Goal: Task Accomplishment & Management: Use online tool/utility

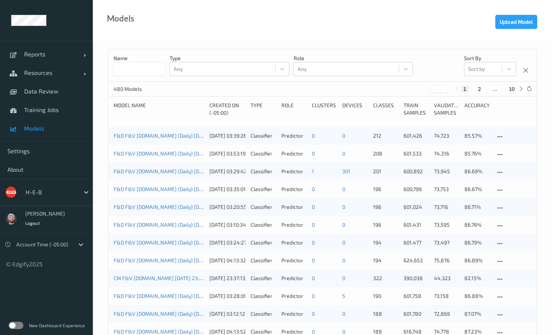
click at [203, 35] on div "Models Upload Model" at bounding box center [322, 21] width 459 height 42
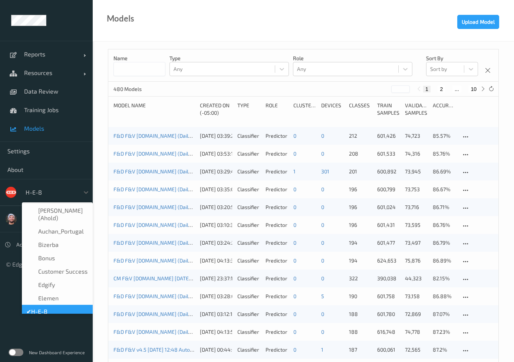
click at [55, 188] on div at bounding box center [51, 192] width 50 height 9
type input "nu"
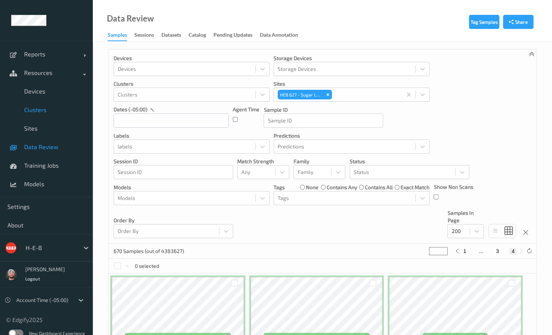
click at [31, 101] on link "Clusters" at bounding box center [46, 110] width 93 height 19
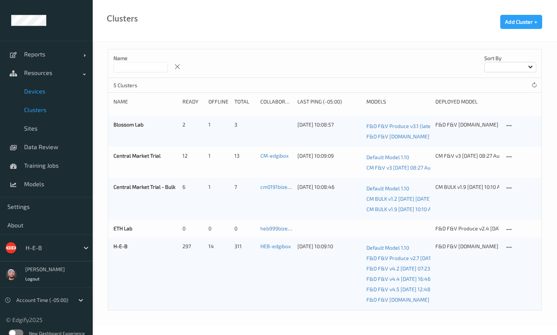
click at [66, 96] on link "Devices" at bounding box center [46, 91] width 93 height 19
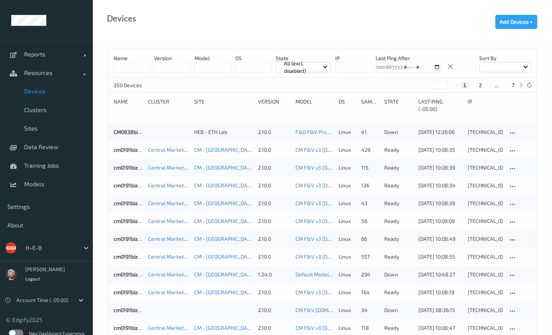
click at [512, 84] on button "7" at bounding box center [512, 85] width 7 height 7
type input "*"
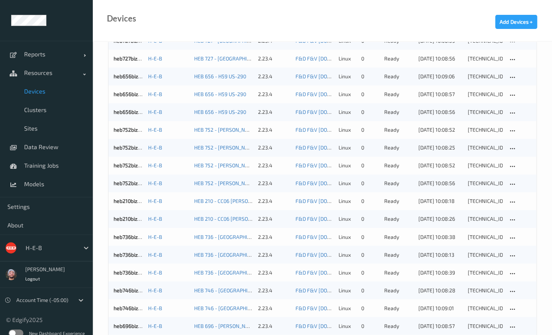
scroll to position [694, 0]
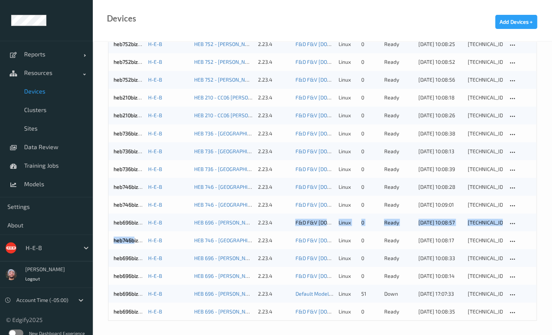
drag, startPoint x: 275, startPoint y: 213, endPoint x: 52, endPoint y: 262, distance: 228.3
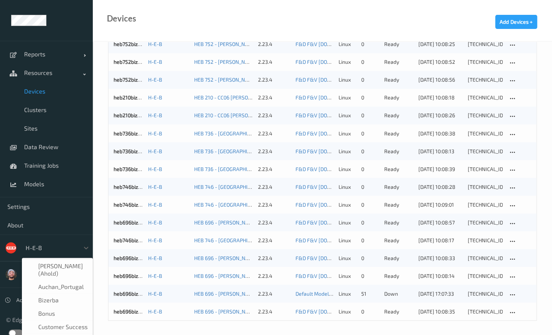
click at [32, 242] on div "H-E-B" at bounding box center [51, 248] width 58 height 12
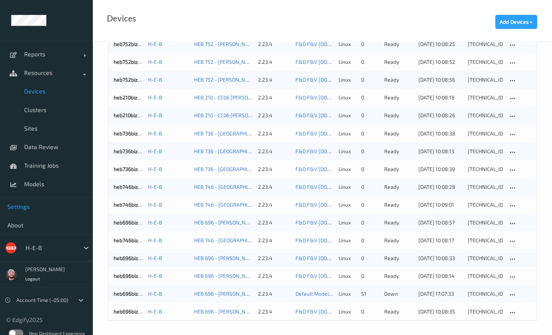
click at [16, 213] on link "Settings" at bounding box center [46, 206] width 93 height 19
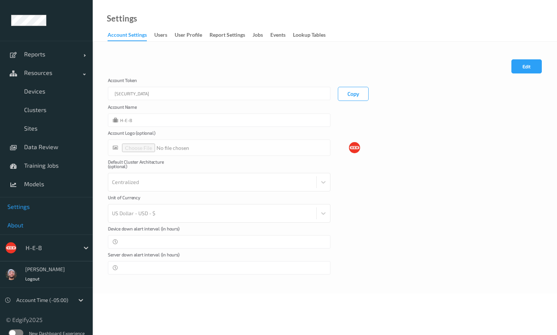
click at [19, 227] on span "About" at bounding box center [46, 225] width 78 height 7
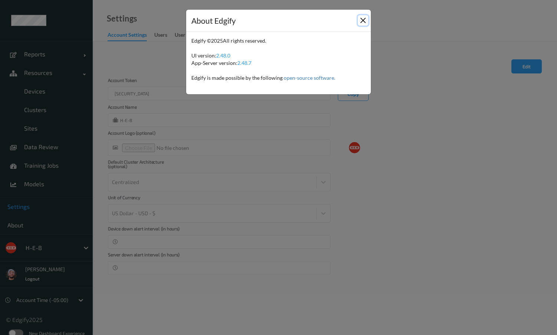
click at [362, 19] on button "Close" at bounding box center [363, 20] width 10 height 10
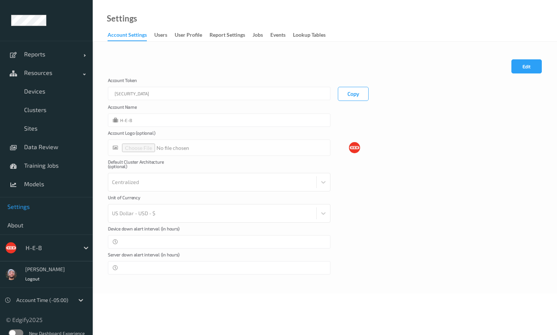
click at [203, 197] on div "Unit of Currency US Dollar - USD - $" at bounding box center [219, 208] width 223 height 27
click at [223, 195] on div "Unit of Currency US Dollar - USD - $" at bounding box center [219, 208] width 223 height 27
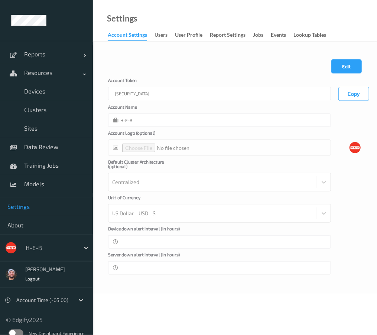
click at [127, 284] on div "Cancel Edit Save Account Token eyJhbGciOiJIUzI1NiIsInR5cCI6IkpXVCJ9.eyJhY2NvdW5…" at bounding box center [235, 168] width 284 height 252
click at [49, 152] on link "Data Review" at bounding box center [46, 147] width 93 height 19
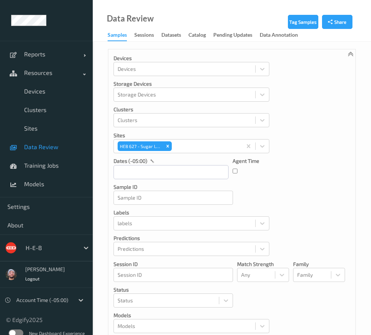
click at [167, 213] on p "labels" at bounding box center [192, 212] width 156 height 7
click at [235, 210] on p "labels" at bounding box center [192, 212] width 156 height 7
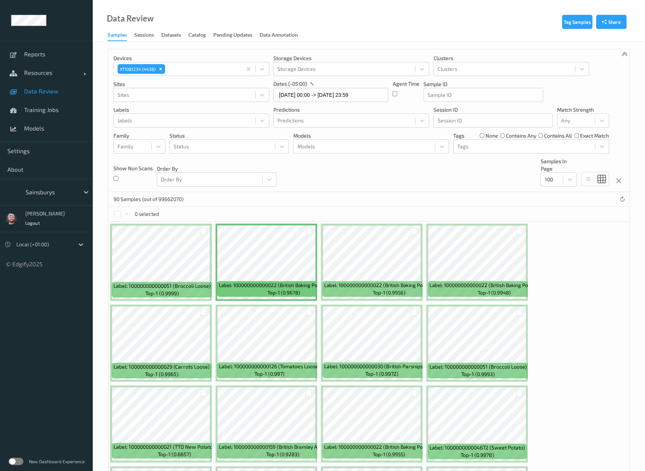
click at [66, 200] on div "Sainsburys" at bounding box center [46, 192] width 93 height 27
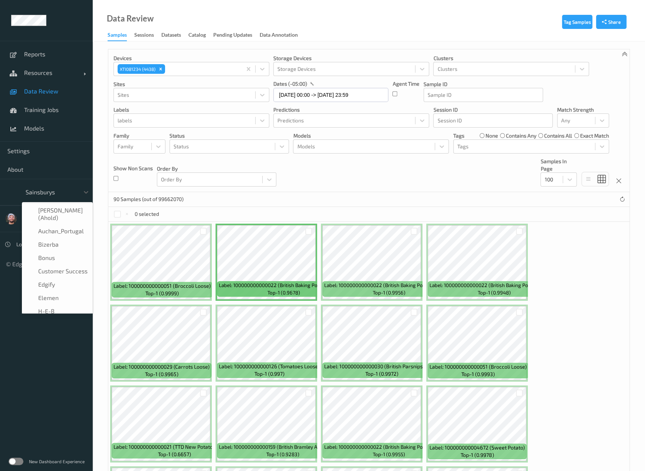
click at [65, 196] on div "Sainsburys" at bounding box center [51, 192] width 58 height 12
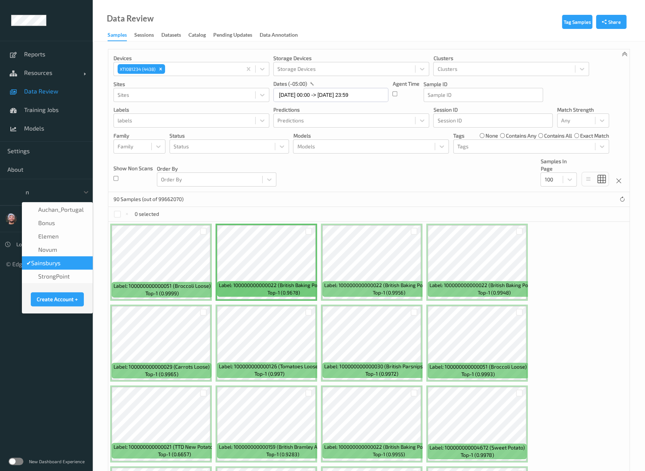
scroll to position [1, 0]
type input "nu"
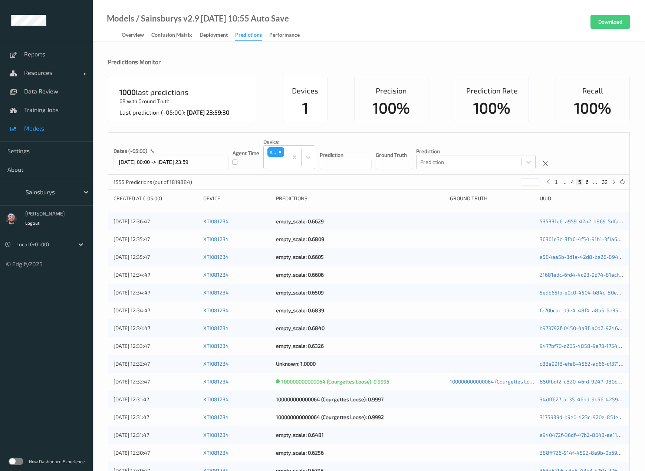
scroll to position [35, 0]
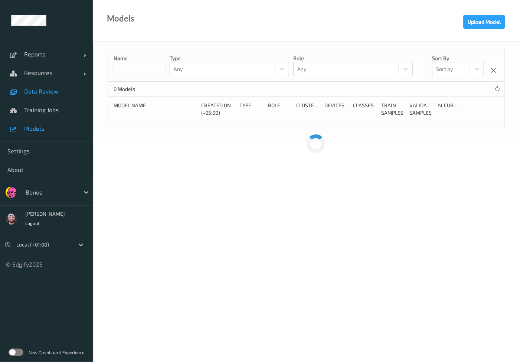
click at [56, 97] on link "Data Review" at bounding box center [46, 91] width 93 height 19
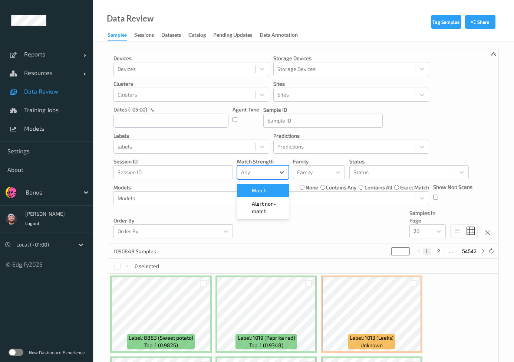
click at [258, 174] on div at bounding box center [256, 172] width 30 height 9
click at [257, 205] on span "Alert non-match" at bounding box center [268, 207] width 33 height 15
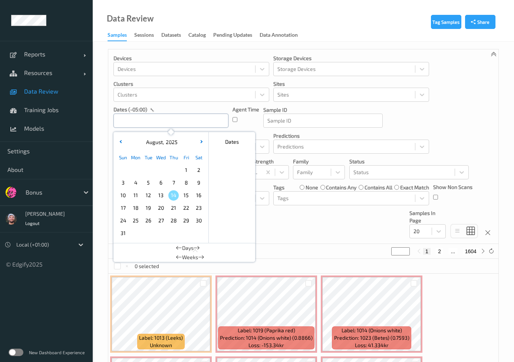
click at [181, 122] on input "text" at bounding box center [171, 121] width 115 height 14
click at [178, 193] on span "14" at bounding box center [173, 195] width 10 height 10
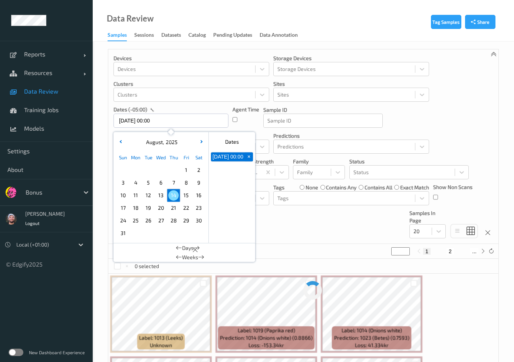
click at [178, 193] on span "14" at bounding box center [173, 195] width 10 height 10
type input "14/08/2025 00:00 -> 14/08/2025 23:59"
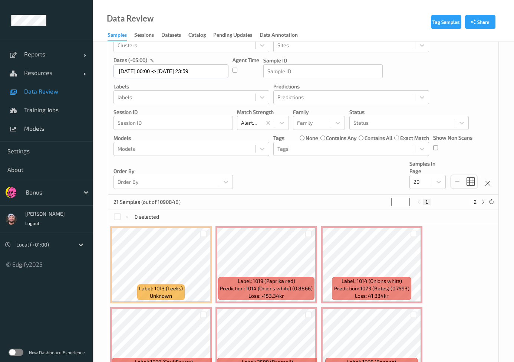
scroll to position [49, 0]
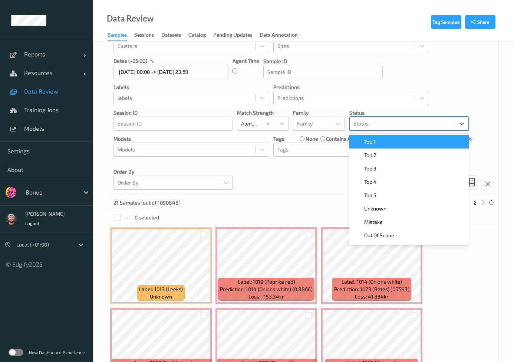
click at [371, 128] on div "Status" at bounding box center [402, 124] width 105 height 12
click at [384, 144] on div "Top 1" at bounding box center [409, 141] width 111 height 7
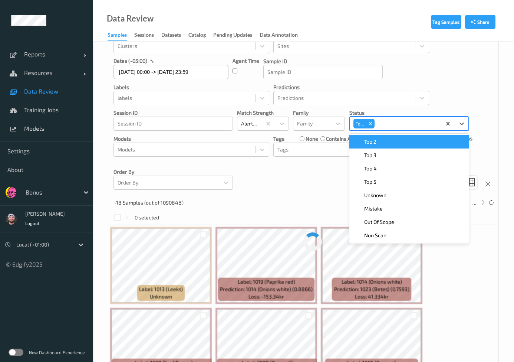
scroll to position [0, 0]
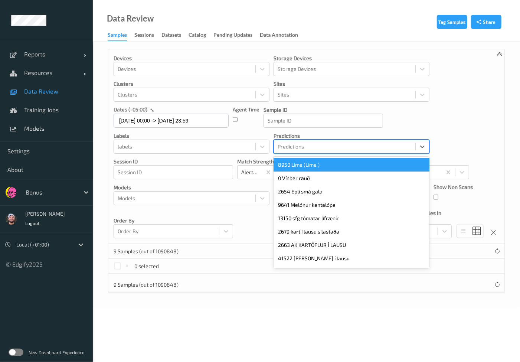
click at [384, 144] on div at bounding box center [345, 146] width 134 height 9
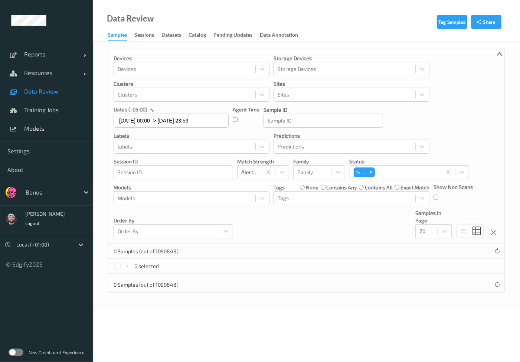
click at [245, 225] on div "Devices Devices Storage Devices Storage Devices Clusters Clusters Sites Sites d…" at bounding box center [306, 146] width 396 height 194
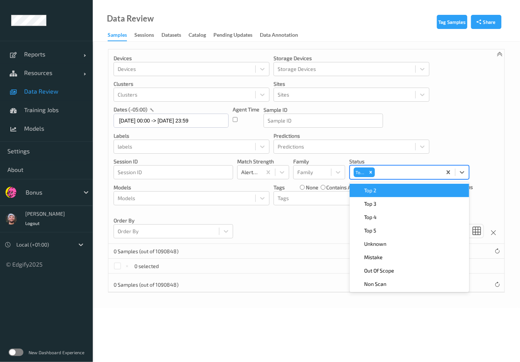
click at [393, 175] on div at bounding box center [406, 172] width 61 height 9
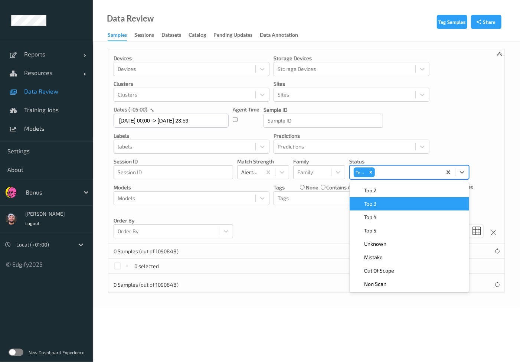
click at [385, 198] on div "Top 3" at bounding box center [409, 203] width 119 height 13
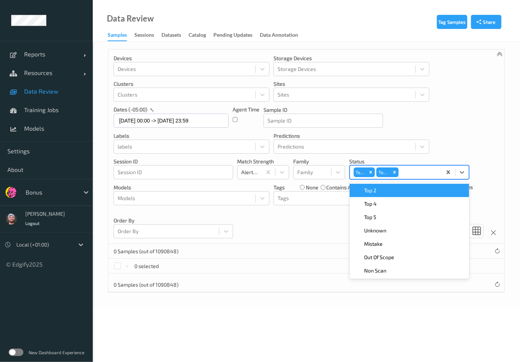
click at [379, 193] on div "Top 2" at bounding box center [409, 190] width 111 height 7
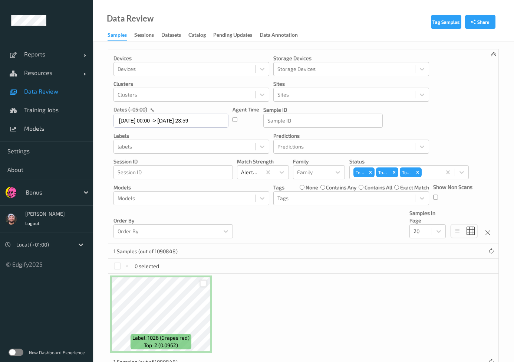
click at [204, 282] on div at bounding box center [203, 283] width 7 height 7
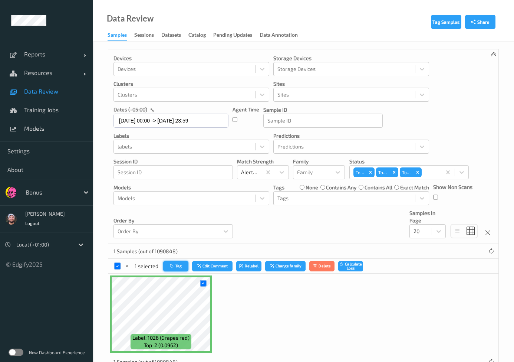
click at [178, 262] on button "Tag" at bounding box center [175, 266] width 25 height 11
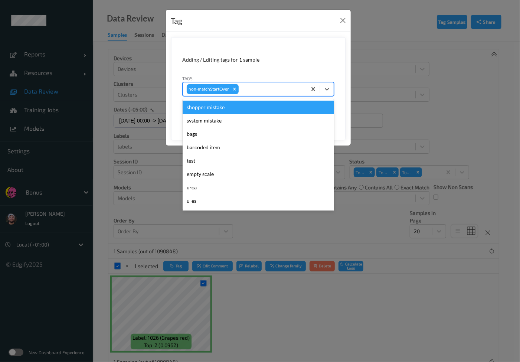
click at [258, 90] on div at bounding box center [271, 89] width 63 height 9
type input "wa"
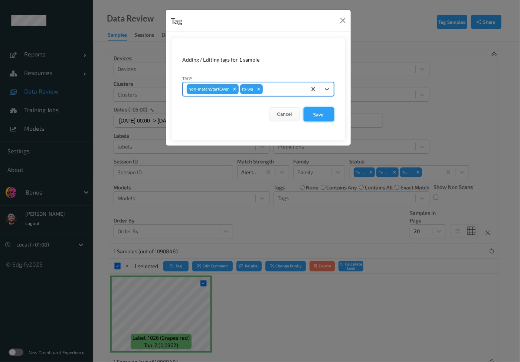
click at [321, 115] on button "Save" at bounding box center [319, 114] width 30 height 14
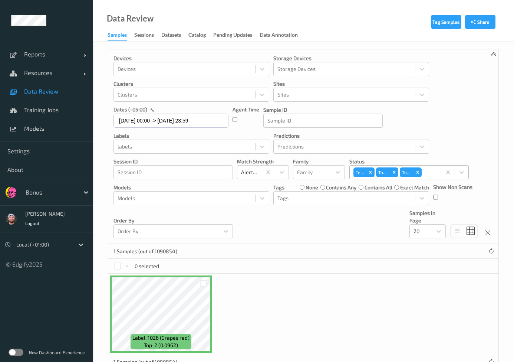
click at [441, 174] on div "Top 1 Top 3 Top 2" at bounding box center [396, 172] width 92 height 13
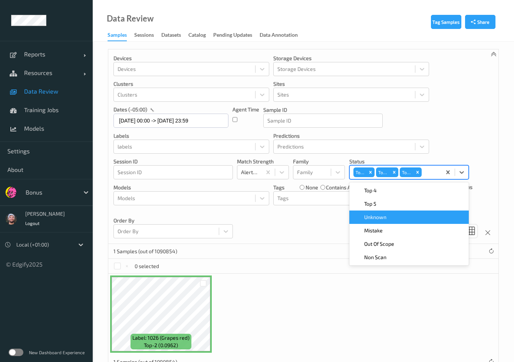
click at [383, 214] on span "Unknown" at bounding box center [375, 216] width 22 height 7
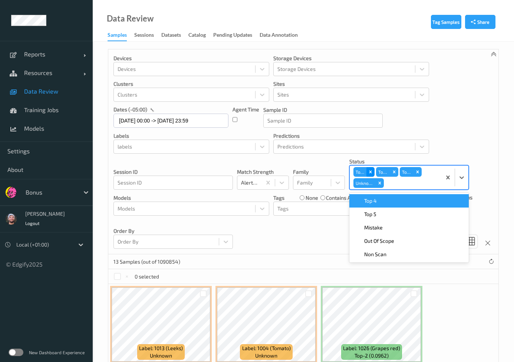
click at [372, 170] on icon "Remove Top 1" at bounding box center [370, 171] width 5 height 5
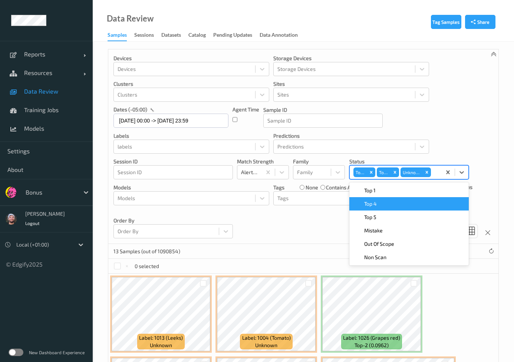
click at [372, 170] on icon "Remove Top 3" at bounding box center [371, 172] width 5 height 5
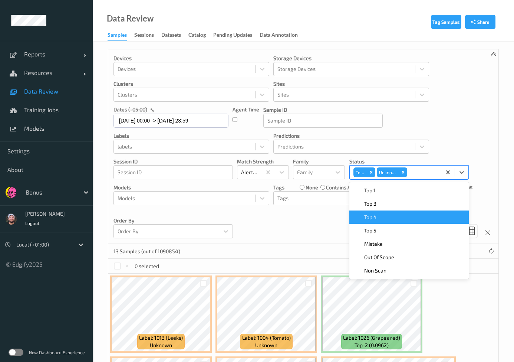
click at [372, 170] on icon "Remove Top 2" at bounding box center [371, 172] width 5 height 5
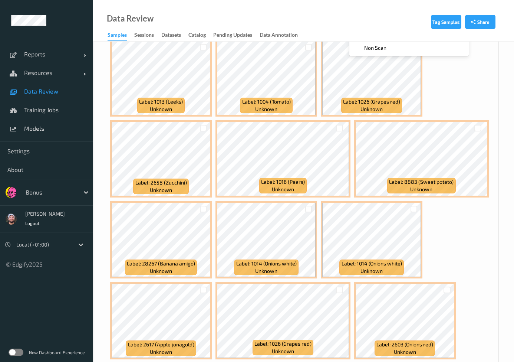
scroll to position [234, 0]
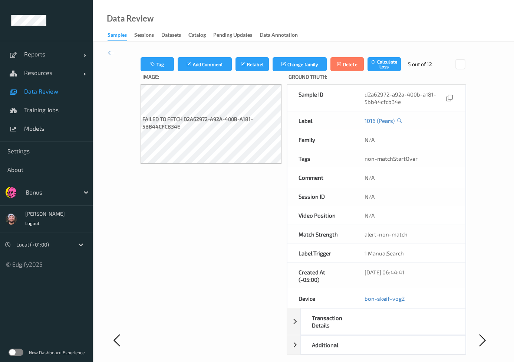
click at [108, 51] on icon at bounding box center [111, 53] width 7 height 8
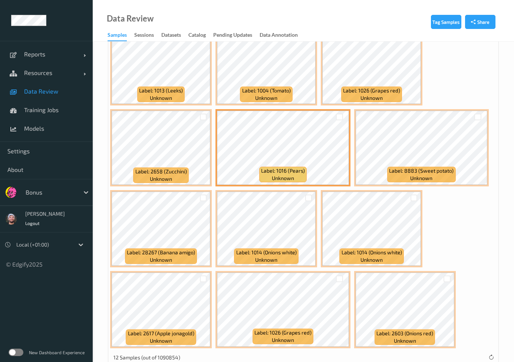
scroll to position [248, 0]
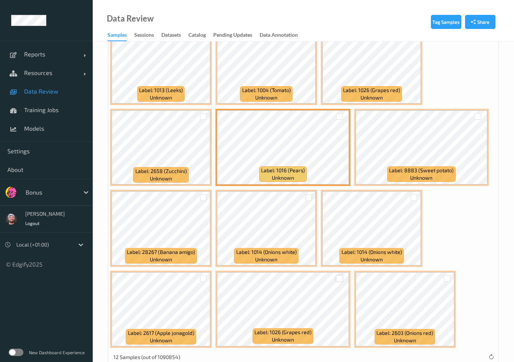
click at [340, 276] on div at bounding box center [339, 278] width 7 height 7
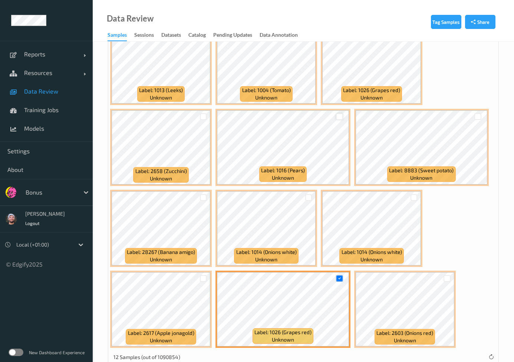
click at [342, 117] on div at bounding box center [339, 116] width 7 height 7
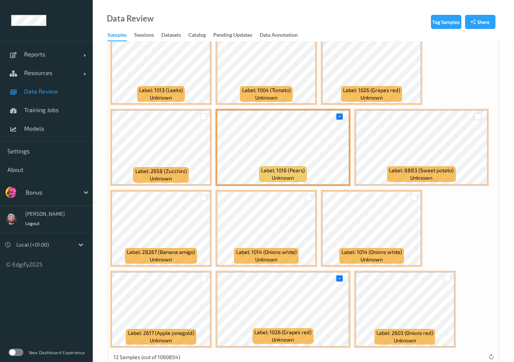
click at [479, 118] on div at bounding box center [478, 116] width 7 height 7
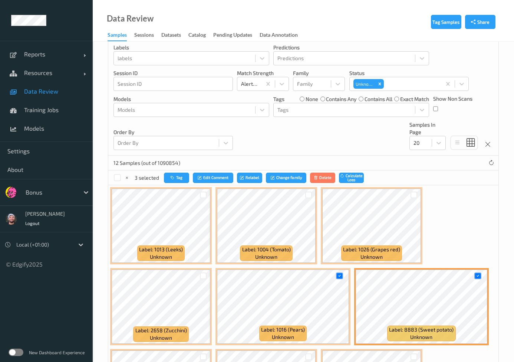
scroll to position [88, 0]
click at [180, 174] on button "Tag" at bounding box center [176, 178] width 25 height 11
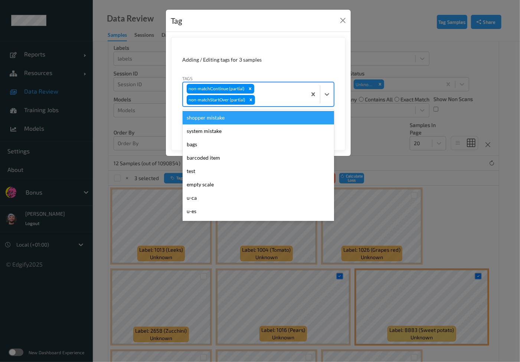
click at [262, 95] on div at bounding box center [279, 99] width 46 height 9
type input "i"
type input "pi"
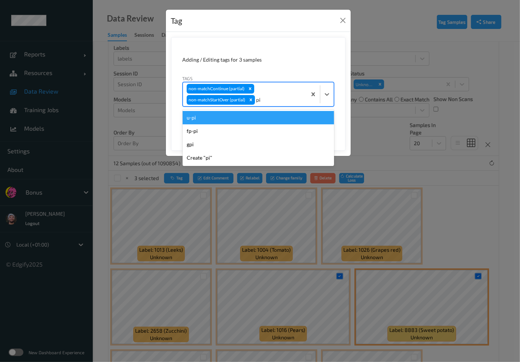
click at [245, 119] on div "u-pi" at bounding box center [258, 117] width 151 height 13
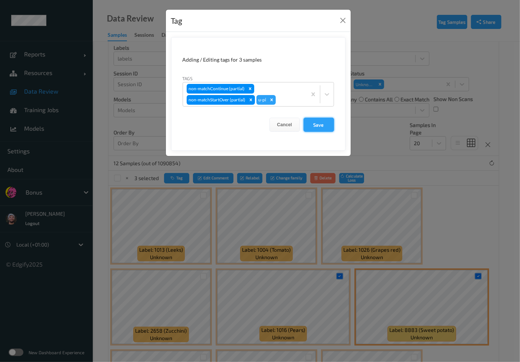
click at [312, 126] on button "Save" at bounding box center [319, 125] width 30 height 14
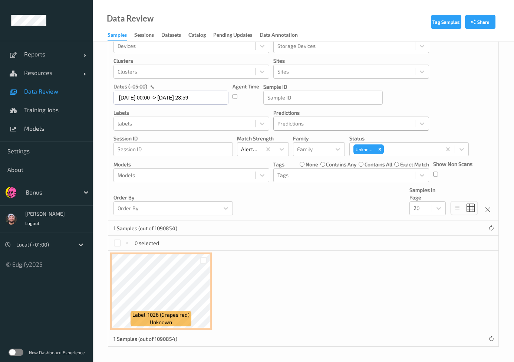
scroll to position [22, 0]
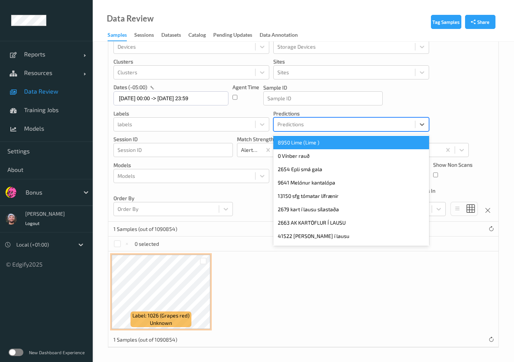
click at [295, 130] on div "Predictions" at bounding box center [352, 124] width 156 height 14
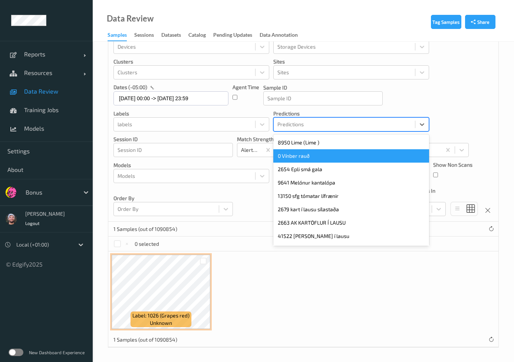
click at [254, 200] on div "Devices Devices Storage Devices Storage Devices Clusters Clusters Sites Sites d…" at bounding box center [303, 124] width 390 height 194
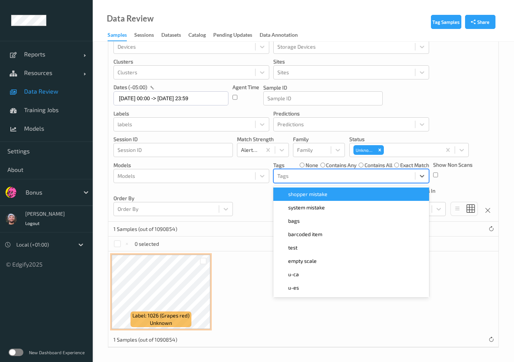
click at [300, 178] on div at bounding box center [345, 175] width 134 height 9
type input "pi"
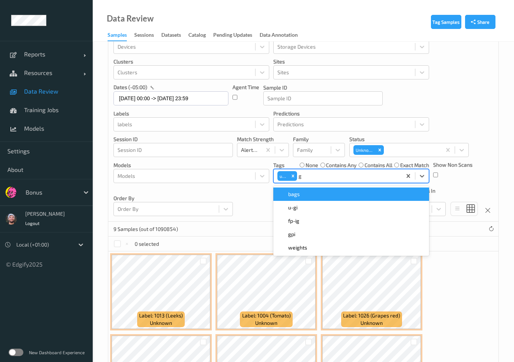
type input "gi"
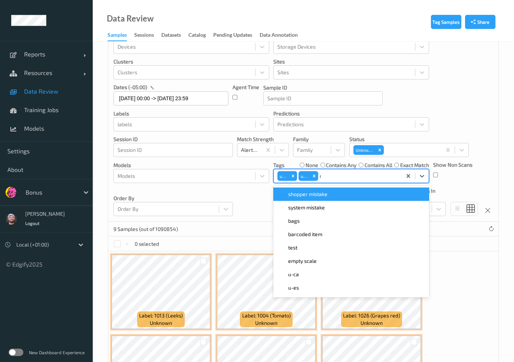
type input "ca"
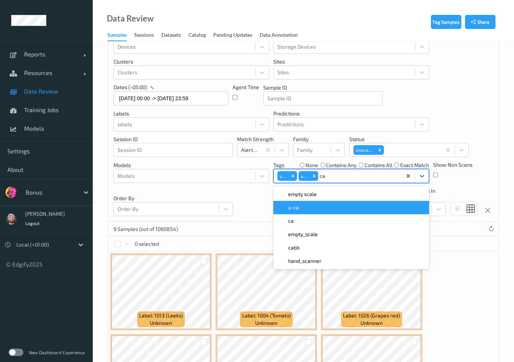
click at [297, 212] on div "u-ca" at bounding box center [352, 207] width 156 height 13
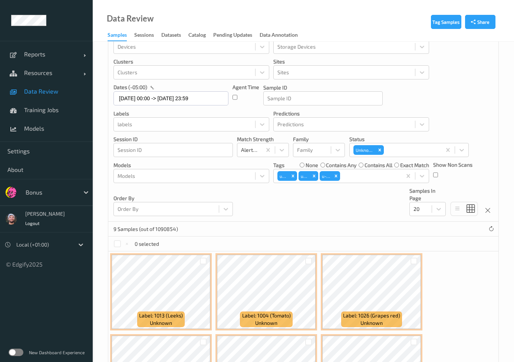
click at [240, 239] on div "0 selected" at bounding box center [303, 243] width 390 height 15
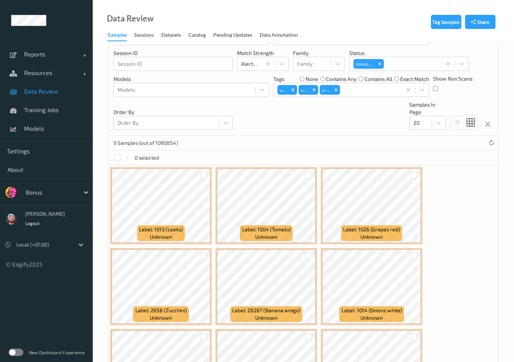
scroll to position [184, 0]
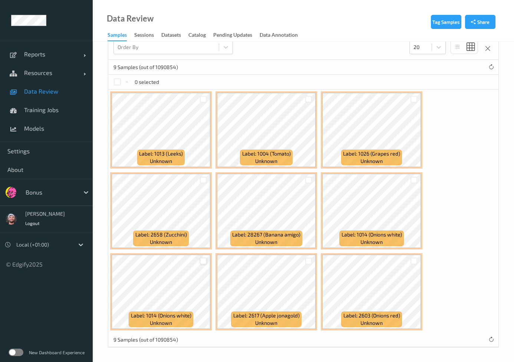
click at [200, 258] on div at bounding box center [203, 261] width 7 height 7
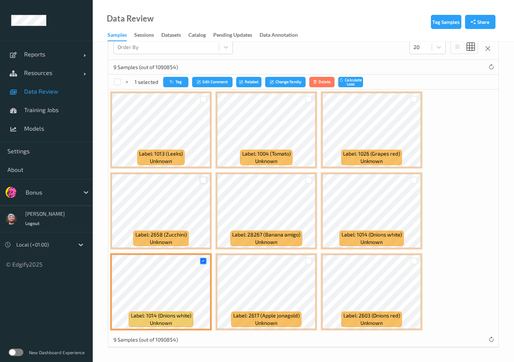
click at [204, 180] on div at bounding box center [203, 180] width 7 height 7
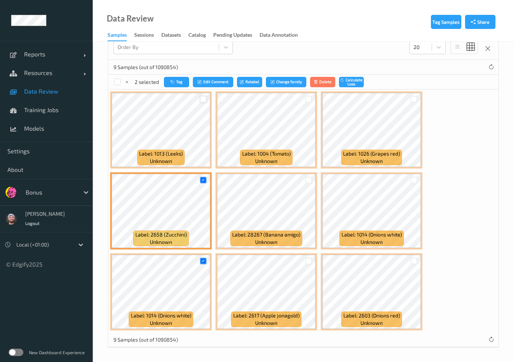
click at [203, 100] on div at bounding box center [203, 99] width 7 height 7
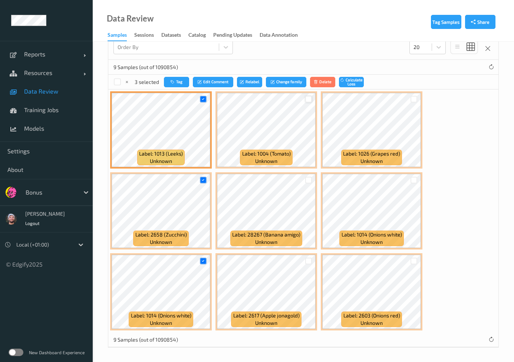
click at [309, 99] on div at bounding box center [308, 99] width 7 height 7
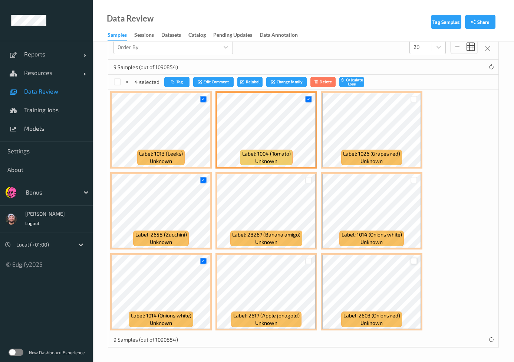
click at [413, 258] on div at bounding box center [414, 261] width 7 height 7
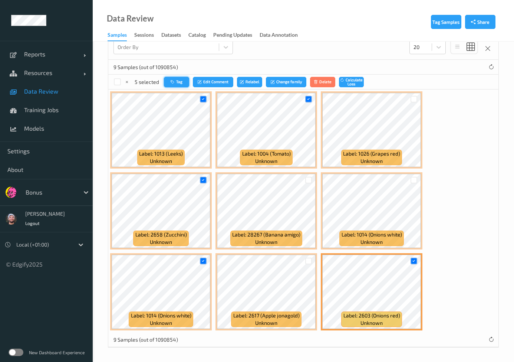
click at [183, 82] on button "Tag" at bounding box center [176, 82] width 25 height 11
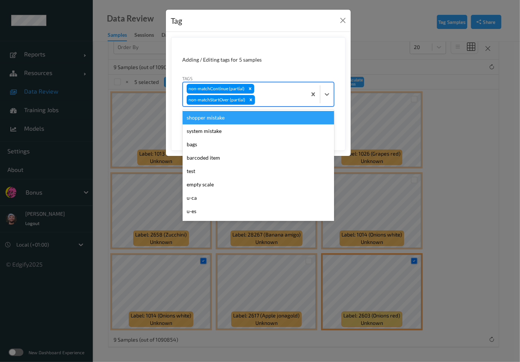
click at [265, 89] on div "non-matchContinue (partial) non-matchStartOver (partial)" at bounding box center [245, 94] width 124 height 24
click at [224, 114] on div "shopper mistake" at bounding box center [258, 117] width 151 height 13
click at [282, 84] on div "non-matchContinue (partial) non-matchStartOver (partial) shopper mistake" at bounding box center [245, 94] width 124 height 24
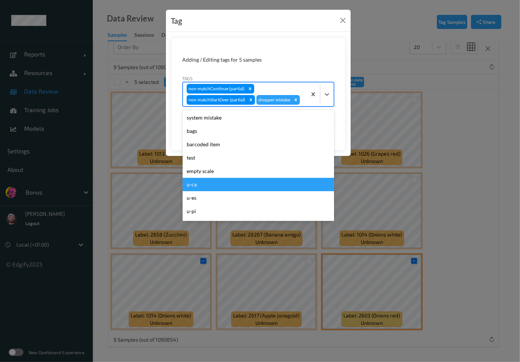
click at [214, 186] on div "u-ca" at bounding box center [258, 184] width 151 height 13
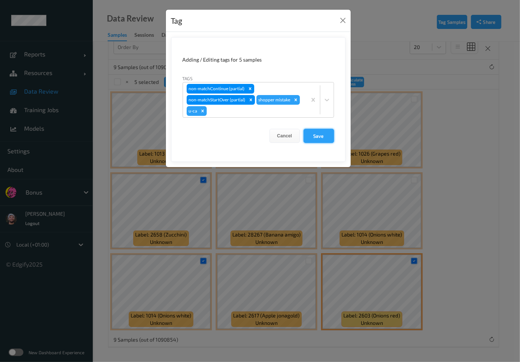
click at [317, 135] on button "Save" at bounding box center [319, 136] width 30 height 14
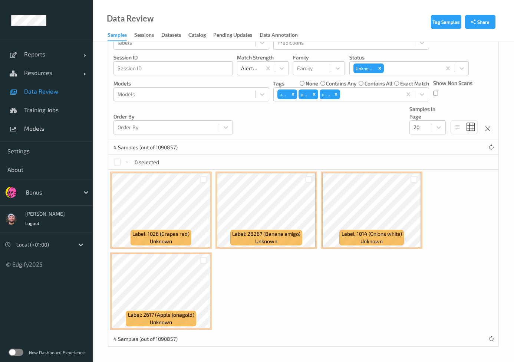
scroll to position [103, 0]
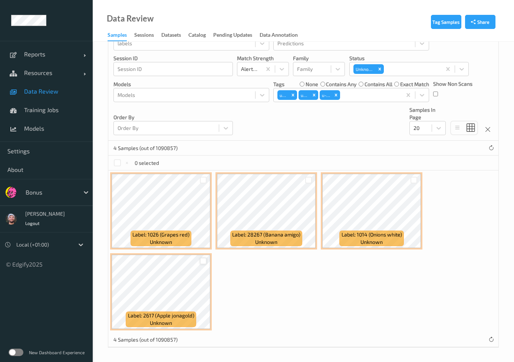
click at [204, 262] on div at bounding box center [203, 261] width 7 height 7
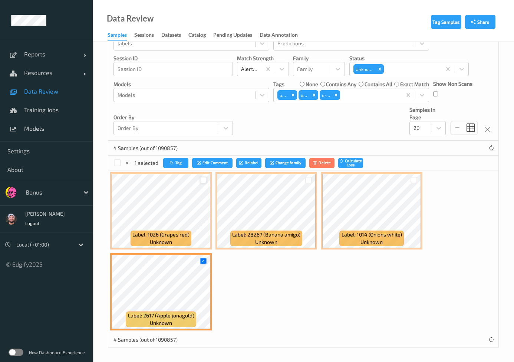
click at [204, 183] on div at bounding box center [203, 180] width 7 height 7
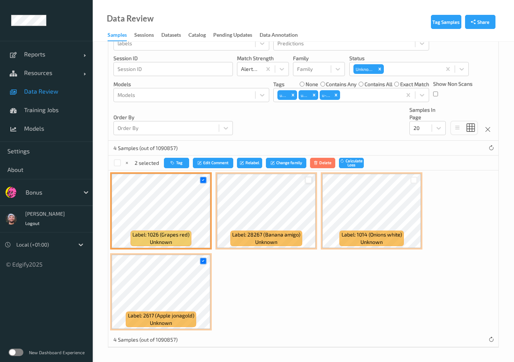
click at [310, 177] on div at bounding box center [308, 180] width 7 height 7
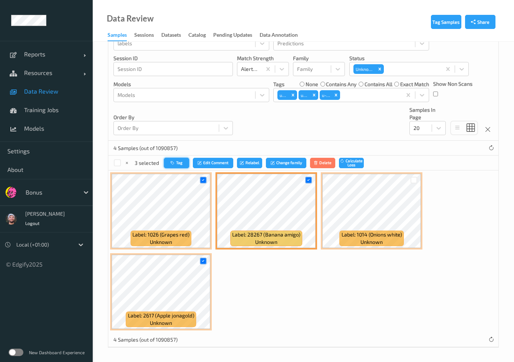
click at [174, 162] on icon "button" at bounding box center [174, 162] width 6 height 4
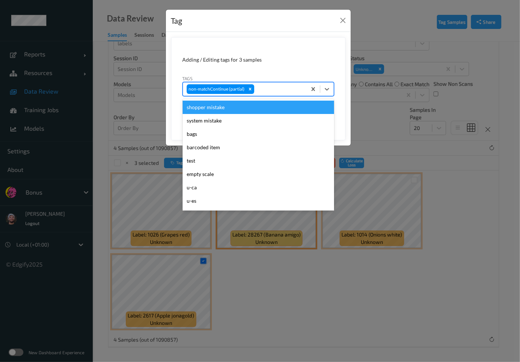
click at [267, 83] on div "non-matchContinue (partial)" at bounding box center [245, 89] width 124 height 13
type input "pi"
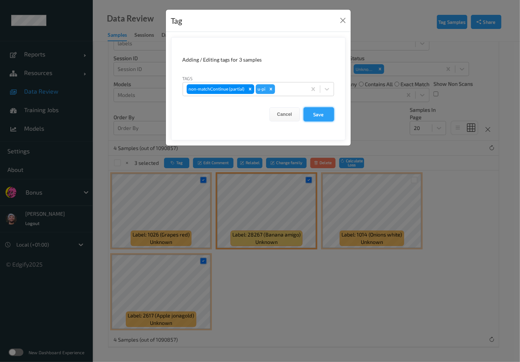
click at [312, 111] on button "Save" at bounding box center [319, 114] width 30 height 14
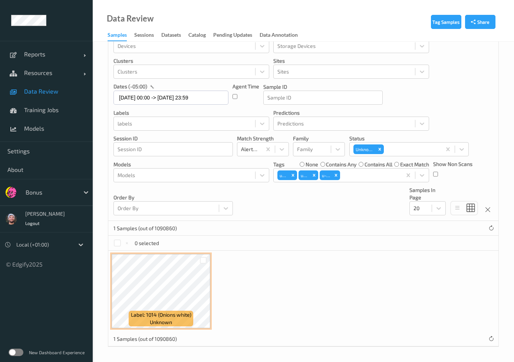
scroll to position [22, 0]
click at [199, 260] on div at bounding box center [203, 261] width 14 height 12
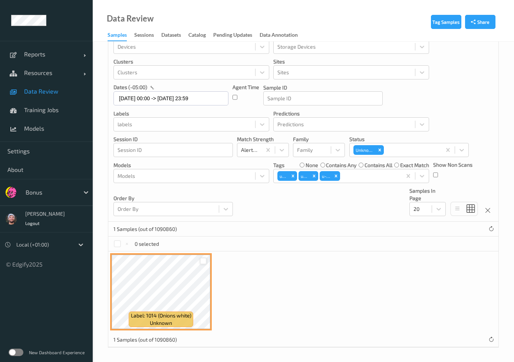
click at [206, 262] on div at bounding box center [203, 261] width 7 height 7
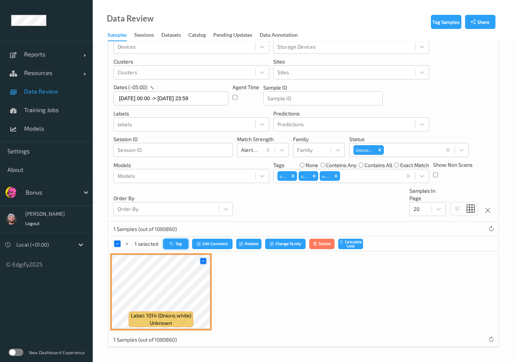
click at [170, 245] on icon "button" at bounding box center [173, 243] width 6 height 4
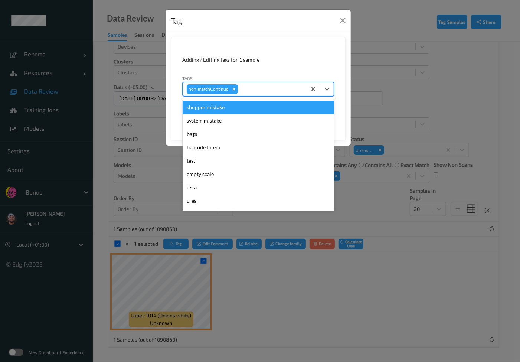
click at [254, 89] on div at bounding box center [270, 89] width 63 height 9
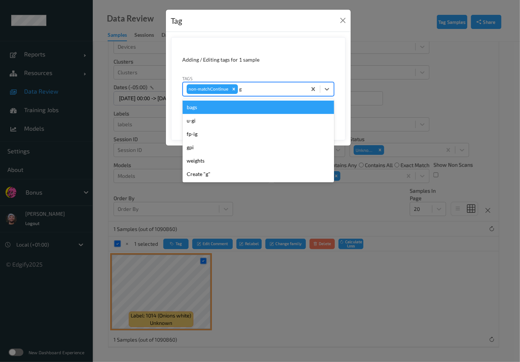
type input "gi"
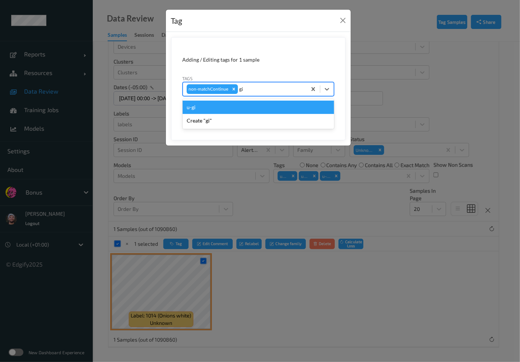
click at [229, 107] on div "u-gi" at bounding box center [258, 107] width 151 height 13
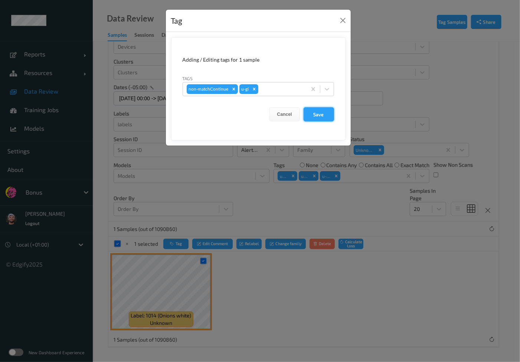
click at [310, 109] on button "Save" at bounding box center [319, 114] width 30 height 14
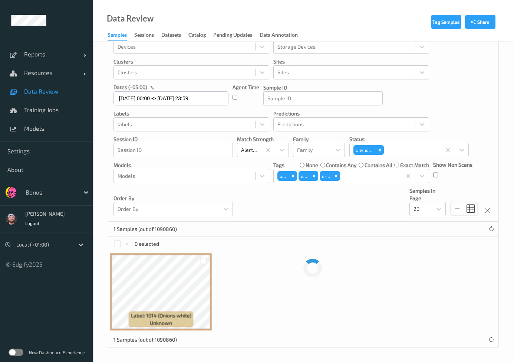
scroll to position [0, 0]
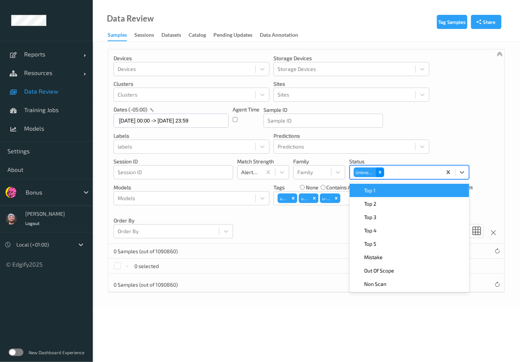
drag, startPoint x: 385, startPoint y: 174, endPoint x: 377, endPoint y: 171, distance: 8.7
click at [377, 171] on div "Unknown" at bounding box center [396, 172] width 92 height 13
click at [377, 171] on icon "Remove Unknown" at bounding box center [379, 172] width 5 height 5
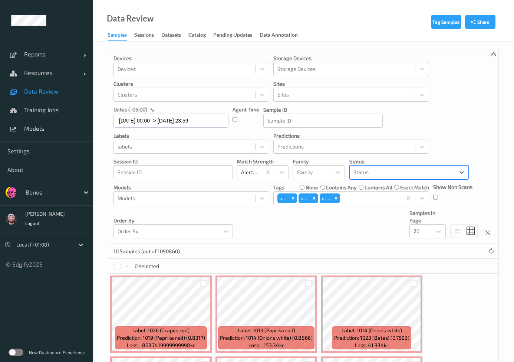
click at [377, 171] on div at bounding box center [403, 172] width 98 height 9
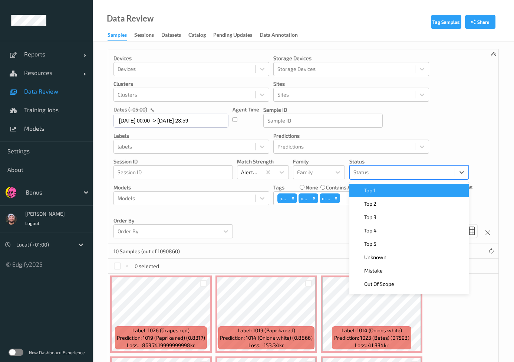
click at [377, 171] on div at bounding box center [403, 172] width 98 height 9
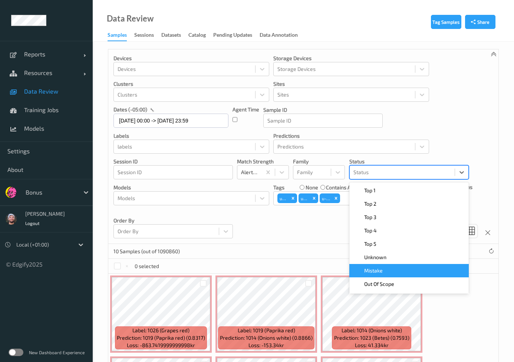
click at [382, 268] on span "Mistake" at bounding box center [373, 270] width 19 height 7
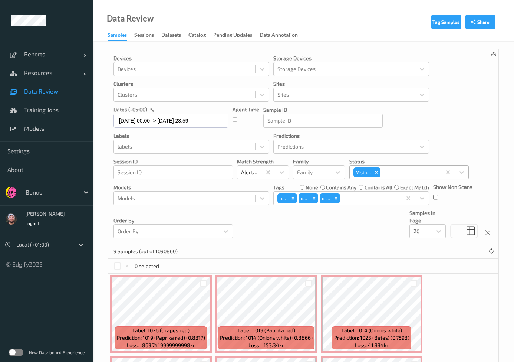
click at [264, 228] on div "Devices Devices Storage Devices Storage Devices Clusters Clusters Sites Sites d…" at bounding box center [303, 146] width 390 height 194
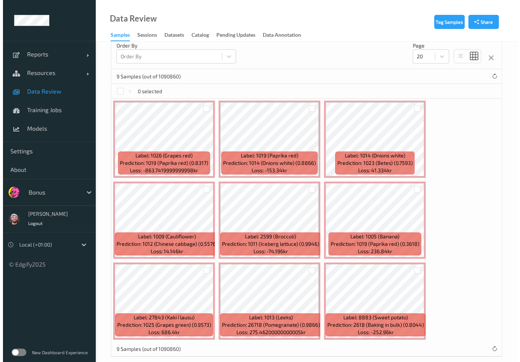
scroll to position [175, 0]
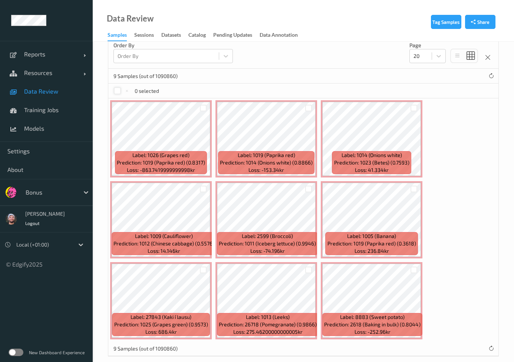
click at [119, 89] on div at bounding box center [117, 90] width 7 height 7
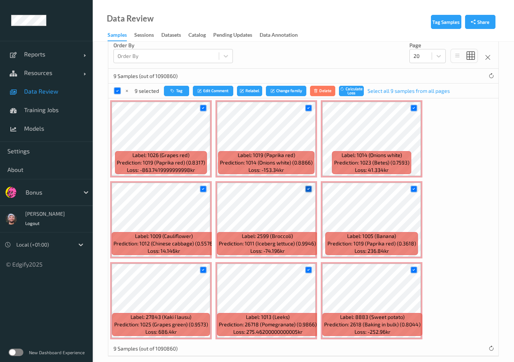
click at [307, 188] on icon at bounding box center [308, 188] width 5 height 5
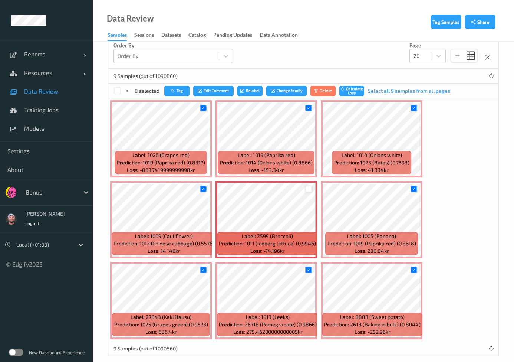
click at [203, 189] on icon at bounding box center [203, 188] width 5 height 5
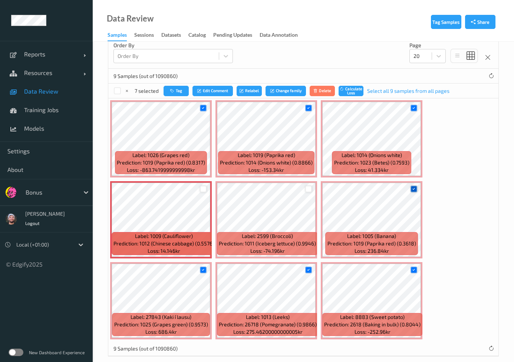
click at [411, 190] on div at bounding box center [414, 189] width 7 height 7
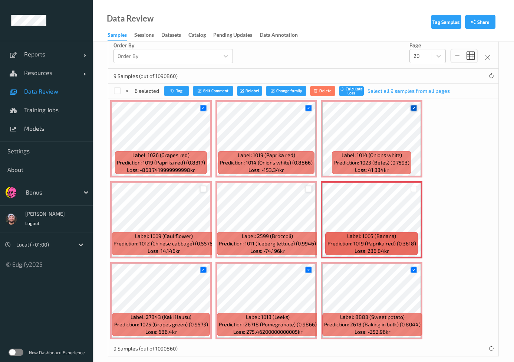
click at [416, 108] on div at bounding box center [414, 108] width 7 height 7
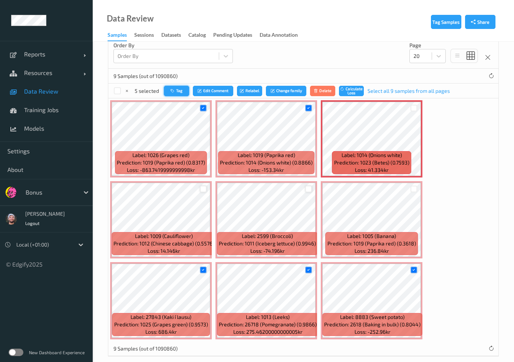
click at [180, 92] on button "Tag" at bounding box center [176, 91] width 25 height 11
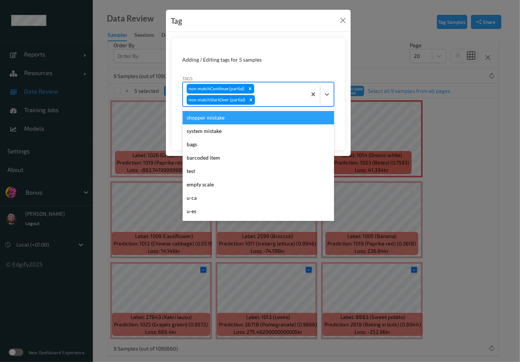
click at [268, 104] on div "non-matchContinue (partial) non-matchStartOver (partial)" at bounding box center [245, 94] width 124 height 24
click at [235, 115] on div "shopper mistake" at bounding box center [258, 117] width 151 height 13
click at [269, 92] on div "non-matchContinue (partial) non-matchStartOver (partial) shopper mistake" at bounding box center [245, 94] width 124 height 24
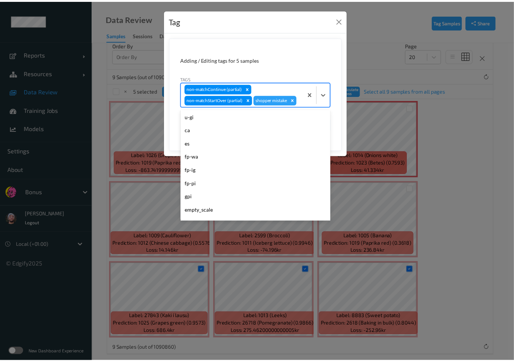
scroll to position [113, 0]
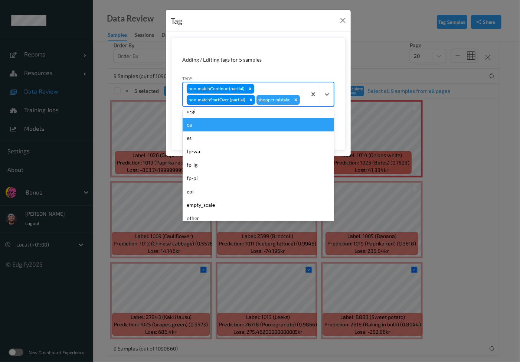
click at [192, 124] on div "ca" at bounding box center [258, 124] width 151 height 13
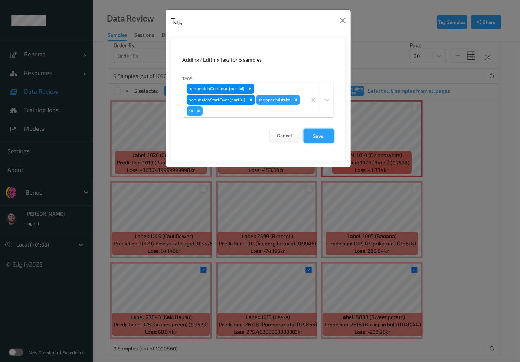
click at [314, 136] on button "Save" at bounding box center [319, 136] width 30 height 14
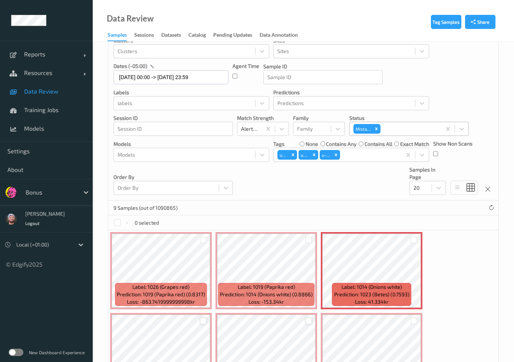
scroll to position [43, 0]
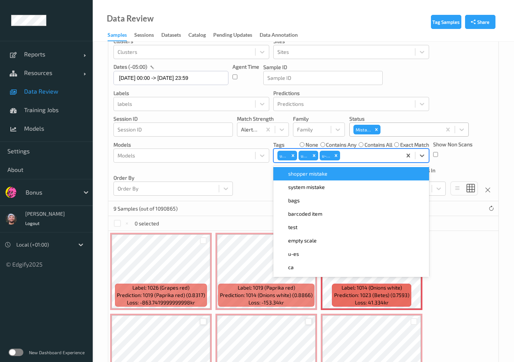
click at [357, 157] on div at bounding box center [370, 155] width 56 height 9
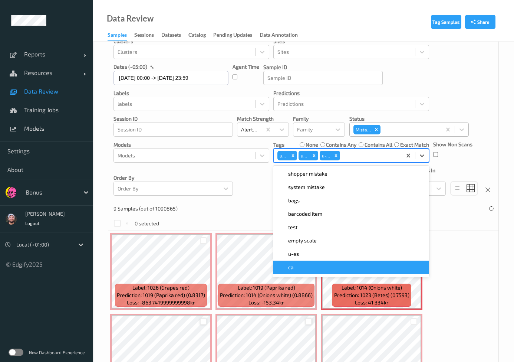
click at [301, 266] on div "ca" at bounding box center [351, 266] width 147 height 7
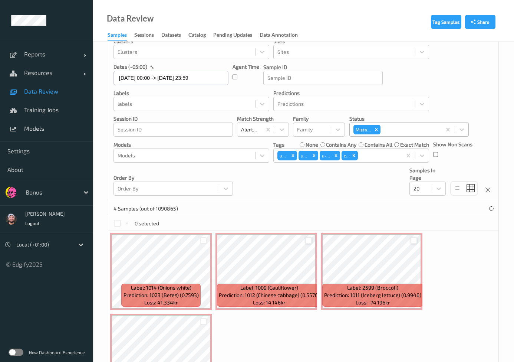
click at [236, 196] on div "Devices Devices Storage Devices Storage Devices Clusters Clusters Sites Sites d…" at bounding box center [303, 104] width 390 height 194
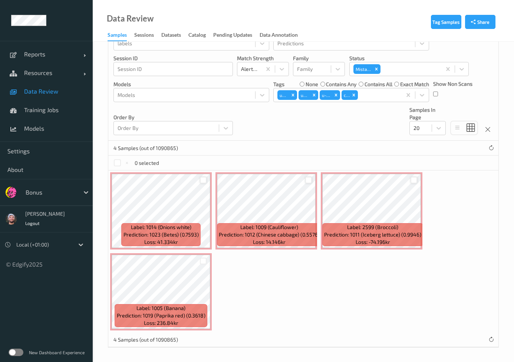
click at [201, 181] on div at bounding box center [203, 180] width 7 height 7
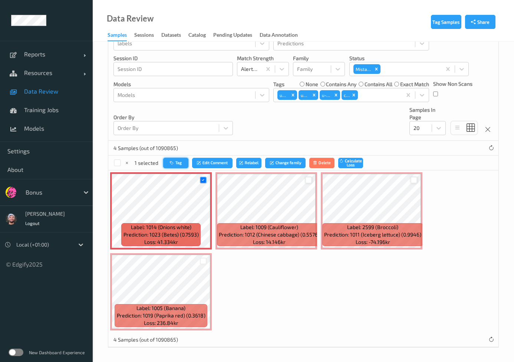
click at [175, 163] on button "Tag" at bounding box center [175, 163] width 25 height 11
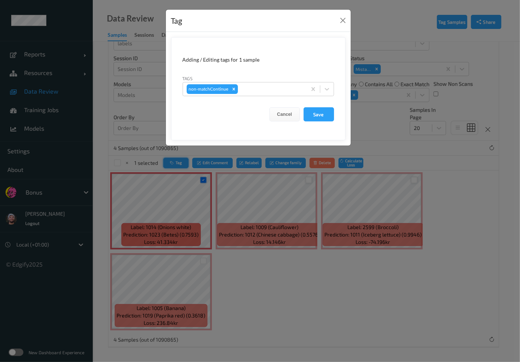
click at [175, 163] on div "Tag Adding / Editing tags for 1 sample Tags non-matchContinue Cancel Save" at bounding box center [260, 181] width 520 height 362
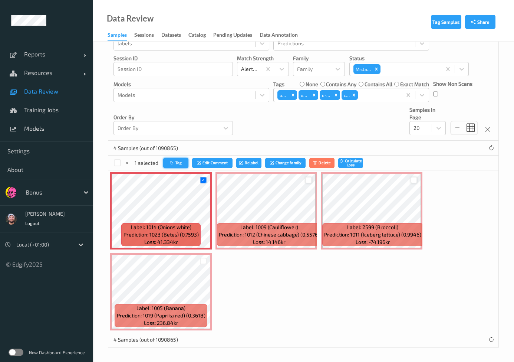
click at [174, 161] on icon "button" at bounding box center [173, 162] width 6 height 4
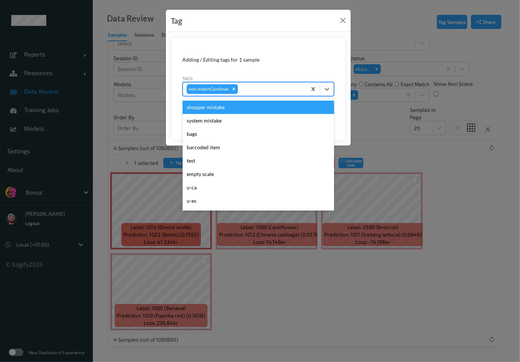
click at [250, 90] on div at bounding box center [270, 89] width 63 height 9
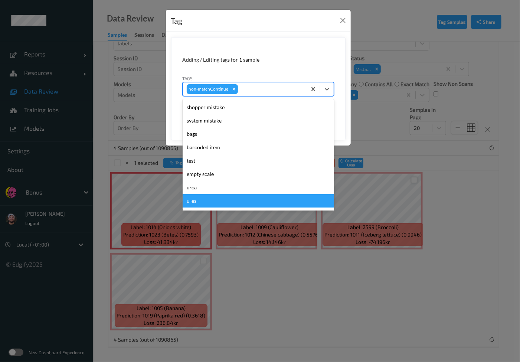
click at [238, 238] on div "Tag Adding / Editing tags for 1 sample Tags option u-es focused, 8 of 31. 31 re…" at bounding box center [260, 181] width 520 height 362
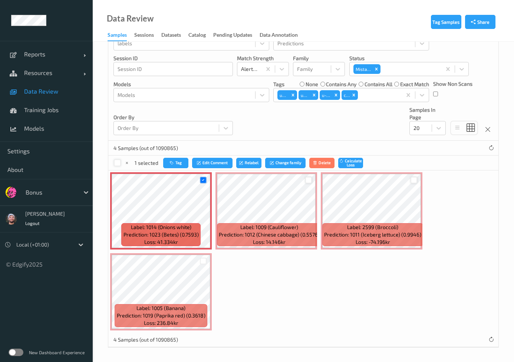
click at [120, 164] on div at bounding box center [117, 162] width 7 height 7
click at [303, 180] on div at bounding box center [309, 180] width 14 height 12
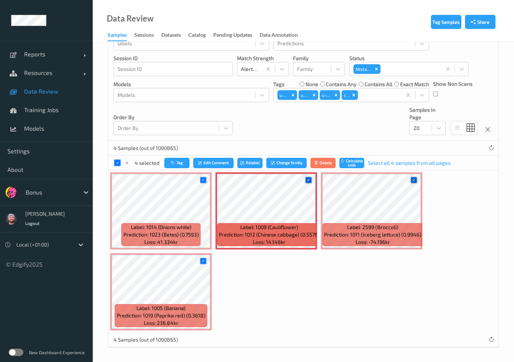
click at [306, 178] on div at bounding box center [308, 180] width 7 height 7
click at [169, 161] on button "Tag" at bounding box center [176, 163] width 25 height 11
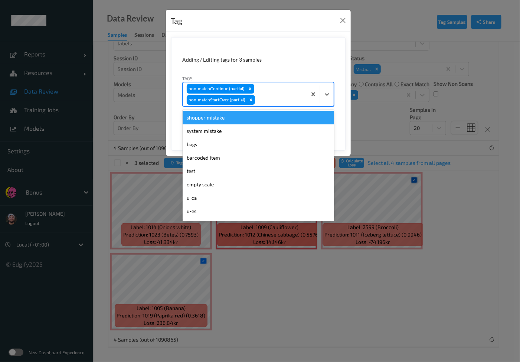
click at [273, 92] on div "non-matchContinue (partial) non-matchStartOver (partial)" at bounding box center [245, 94] width 124 height 24
type input "pi"
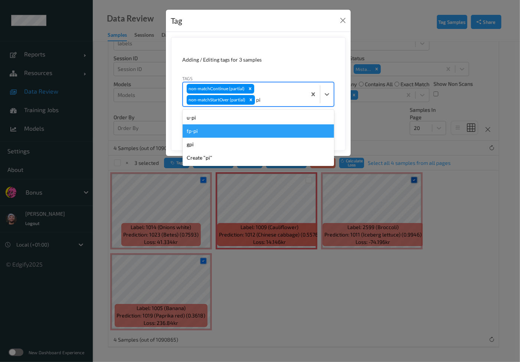
click at [266, 135] on div "fp-pi" at bounding box center [258, 130] width 151 height 13
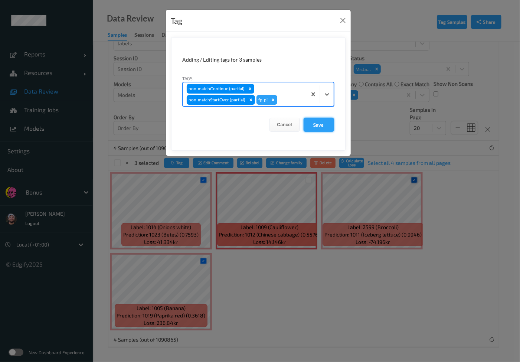
click at [316, 120] on button "Save" at bounding box center [319, 125] width 30 height 14
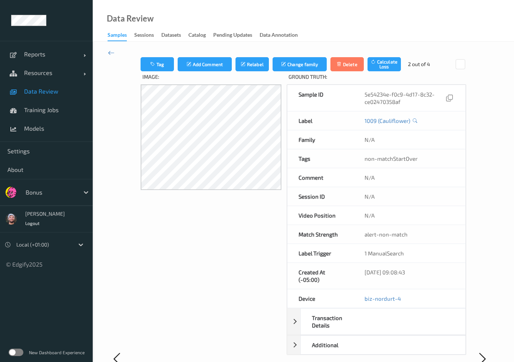
click at [472, 198] on div at bounding box center [482, 358] width 33 height 603
click at [482, 279] on div at bounding box center [482, 358] width 33 height 603
click at [406, 26] on div "Data Review Samples Sessions Datasets Catalog Pending Updates Data Annotation" at bounding box center [304, 21] width 422 height 42
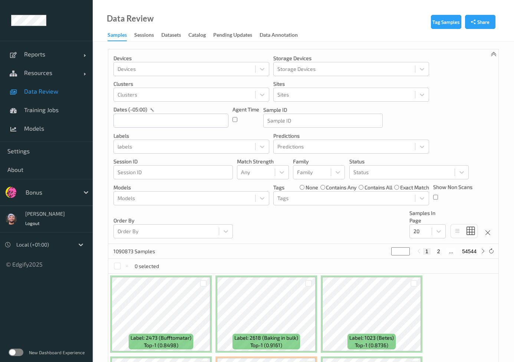
click at [310, 245] on div "1090873 Samples * 1 2 ... 54544" at bounding box center [303, 251] width 390 height 15
click at [321, 240] on div "Devices Devices Storage Devices Storage Devices Clusters Clusters Sites Sites d…" at bounding box center [303, 146] width 390 height 194
click at [310, 251] on div "1090873 Samples * 1 2 ... 54544" at bounding box center [303, 251] width 390 height 15
